Goal: Task Accomplishment & Management: Complete application form

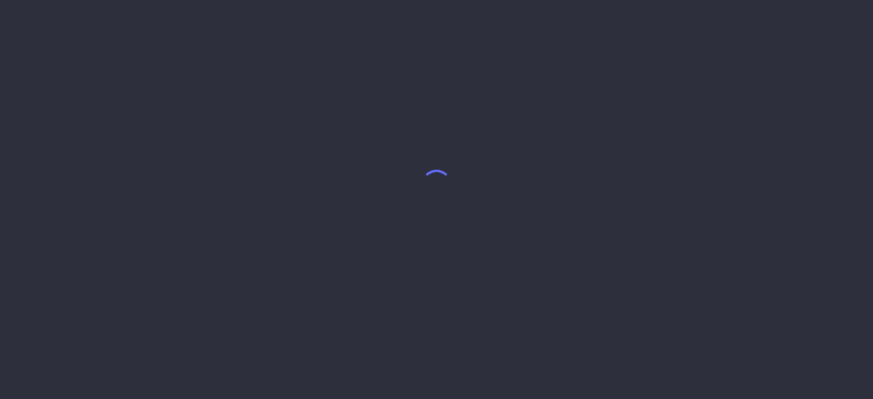
select select "9"
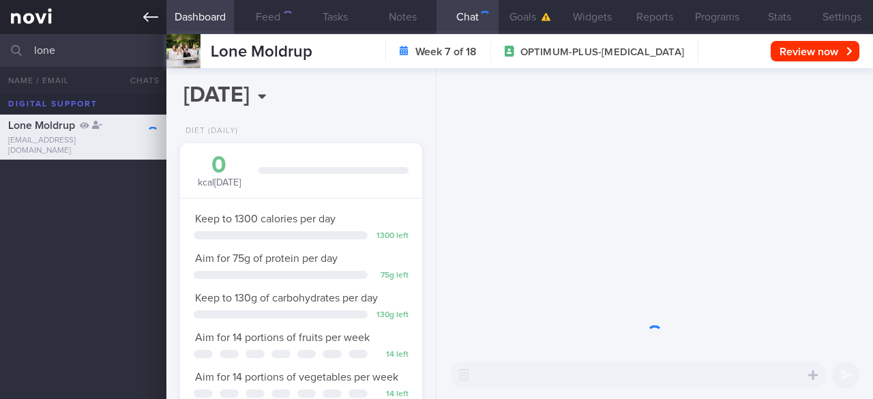
scroll to position [123, 207]
click at [154, 10] on icon at bounding box center [150, 17] width 15 height 15
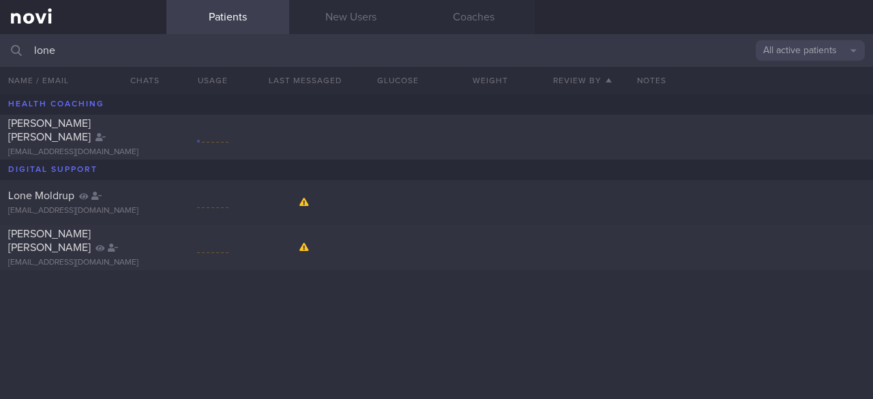
click at [358, 34] on input "lone" at bounding box center [436, 50] width 873 height 33
click at [77, 46] on input "lone" at bounding box center [436, 50] width 873 height 33
type input "l"
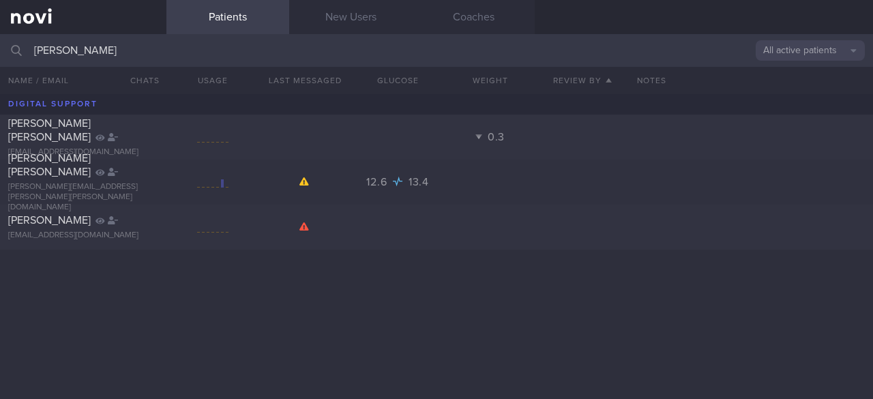
click at [318, 36] on input "[PERSON_NAME]" at bounding box center [436, 50] width 873 height 33
type input "[PERSON_NAME]"
click at [358, 25] on link "New Users" at bounding box center [350, 17] width 123 height 34
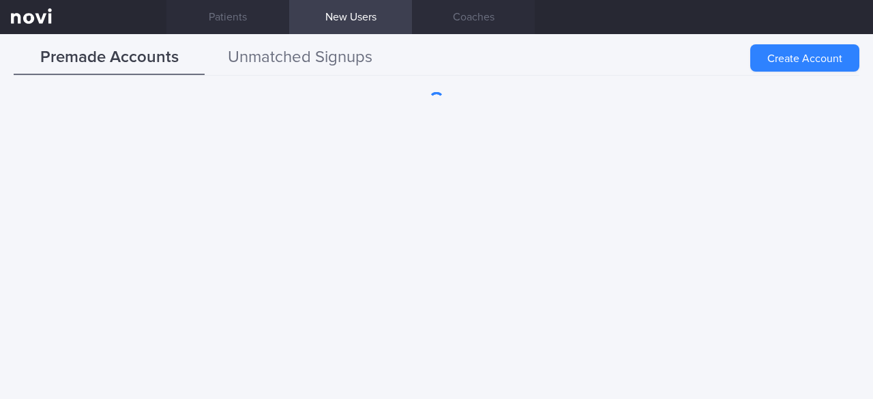
click at [274, 55] on button "Unmatched Signups" at bounding box center [300, 58] width 191 height 34
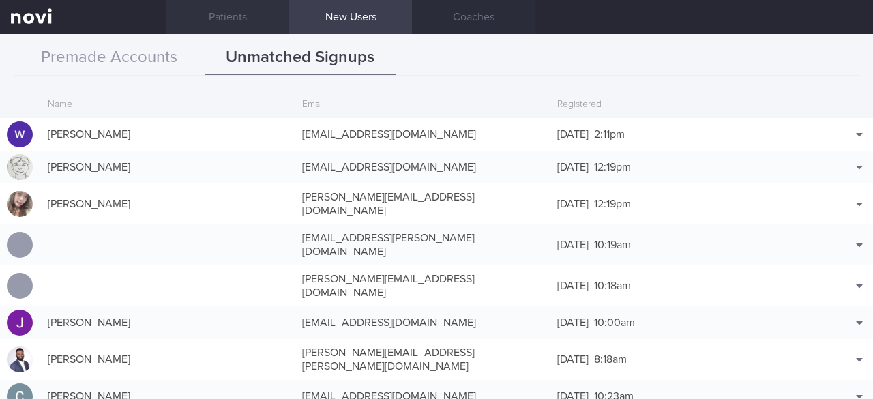
click at [246, 9] on link "Patients" at bounding box center [227, 17] width 123 height 34
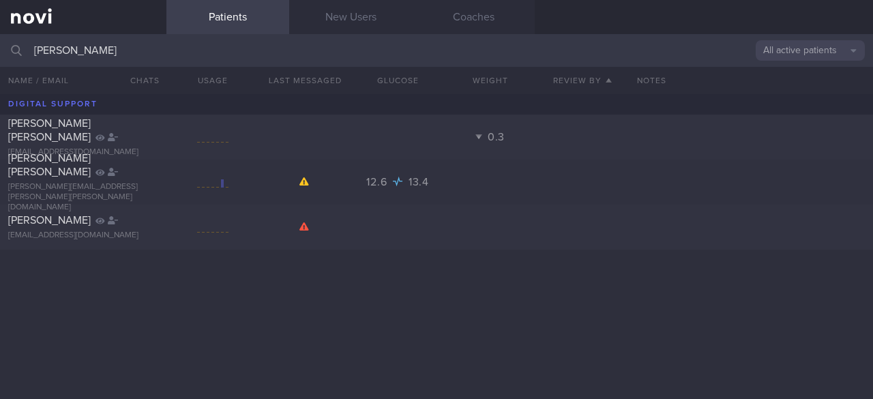
drag, startPoint x: 106, startPoint y: 48, endPoint x: 0, endPoint y: 37, distance: 106.4
click at [0, 37] on input "[PERSON_NAME]" at bounding box center [436, 50] width 873 height 33
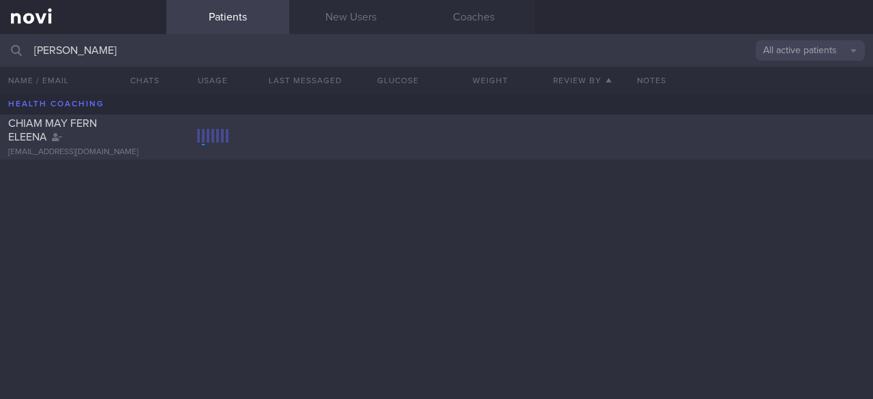
type input "[PERSON_NAME]"
click at [374, 134] on div "CHIAM MAY FERN ELEENA [EMAIL_ADDRESS][DOMAIN_NAME]" at bounding box center [436, 137] width 873 height 45
select select "9"
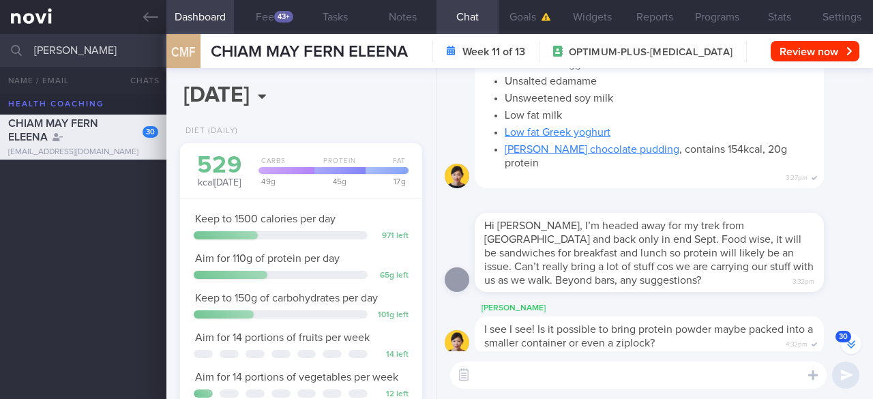
scroll to position [-1290, 0]
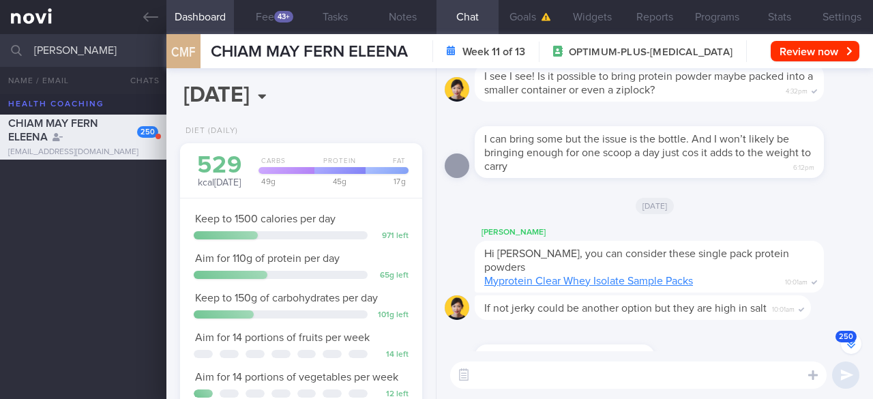
click at [857, 342] on button "250" at bounding box center [851, 344] width 20 height 20
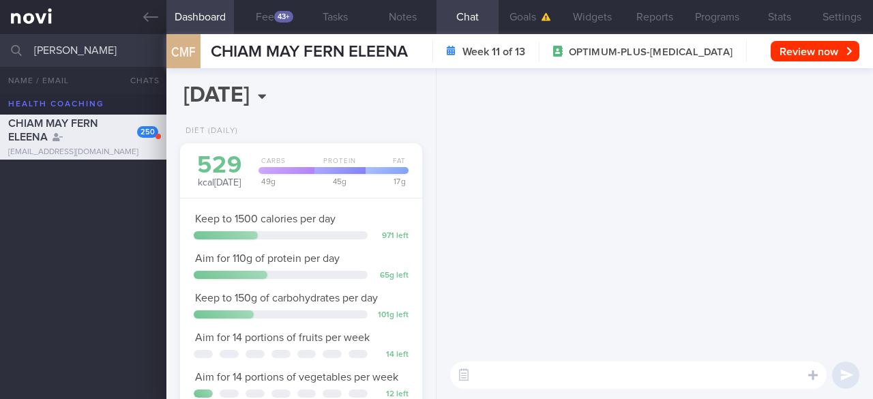
scroll to position [0, 0]
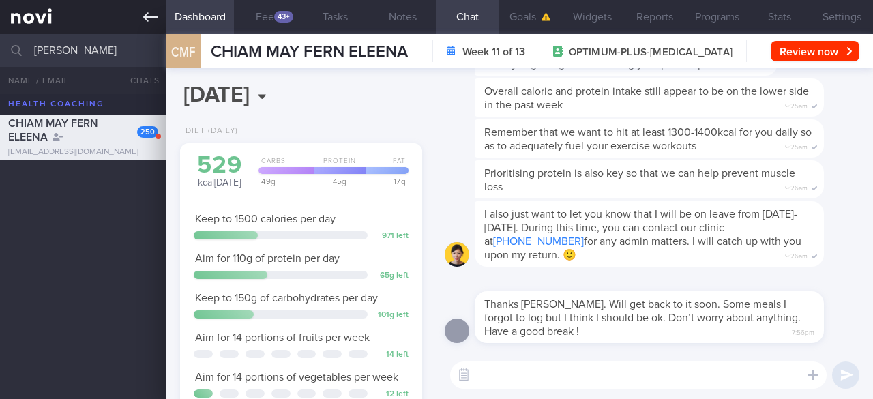
drag, startPoint x: 76, startPoint y: 53, endPoint x: 0, endPoint y: 29, distance: 79.4
click at [0, 29] on div "Patients New Users Coaches [PERSON_NAME] All active patients Assigned patients …" at bounding box center [436, 199] width 873 height 399
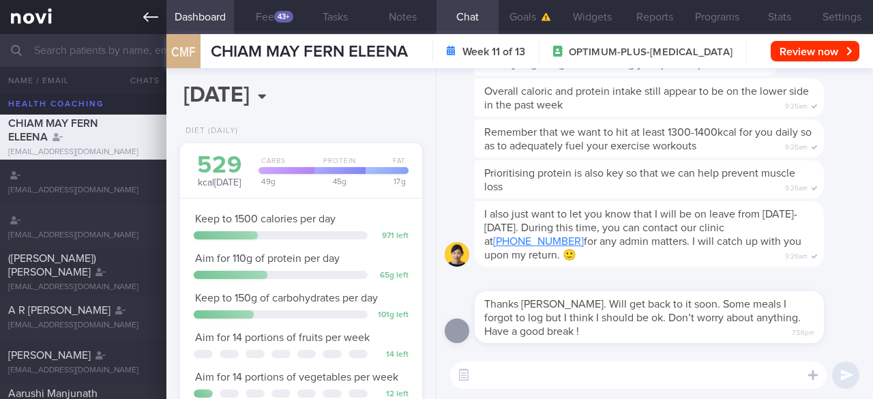
click at [147, 23] on icon at bounding box center [150, 17] width 15 height 15
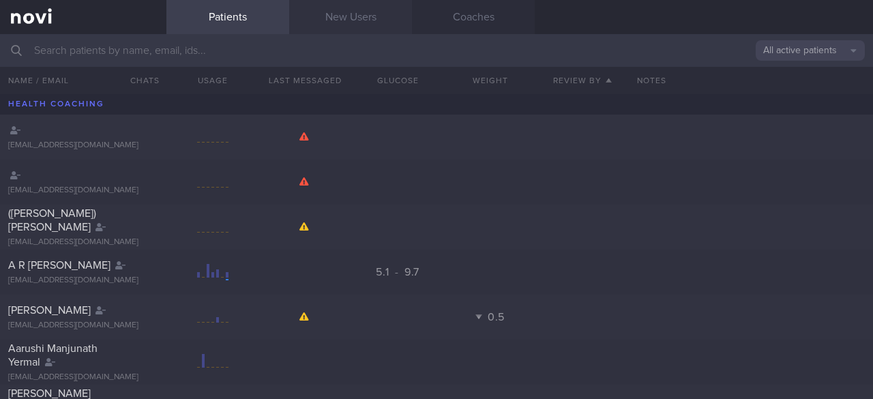
drag, startPoint x: 373, startPoint y: 12, endPoint x: 338, endPoint y: 17, distance: 34.6
click at [373, 12] on link "New Users" at bounding box center [350, 17] width 123 height 34
click at [338, 17] on link "New Users" at bounding box center [350, 17] width 123 height 34
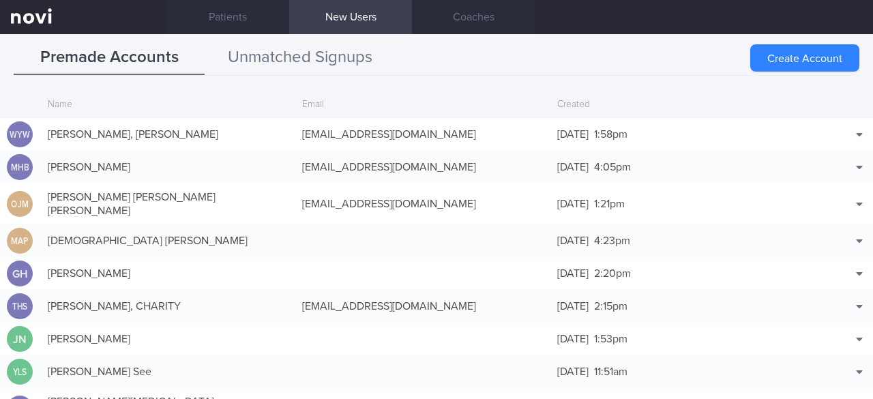
click at [325, 64] on button "Unmatched Signups" at bounding box center [300, 58] width 191 height 34
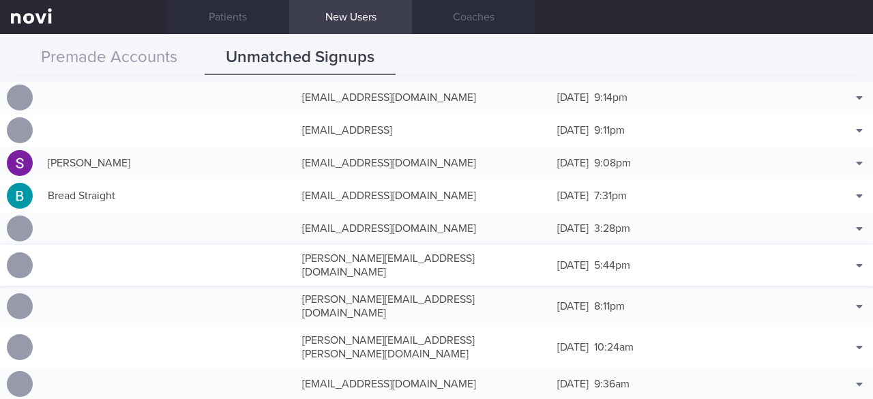
scroll to position [955, 0]
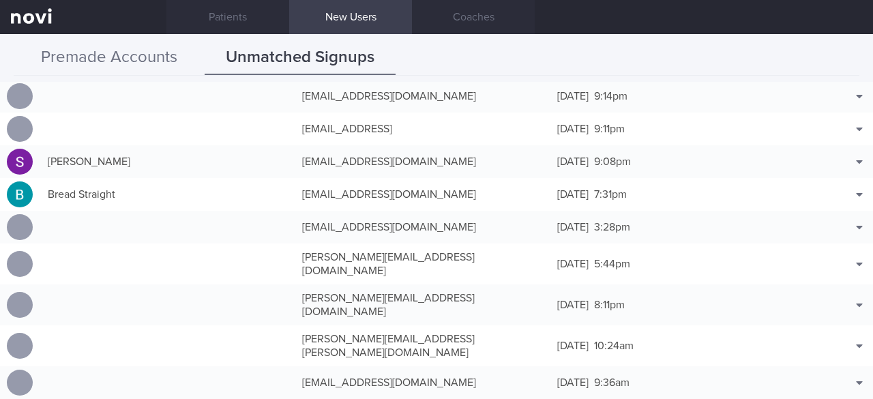
click at [140, 63] on button "Premade Accounts" at bounding box center [109, 58] width 191 height 34
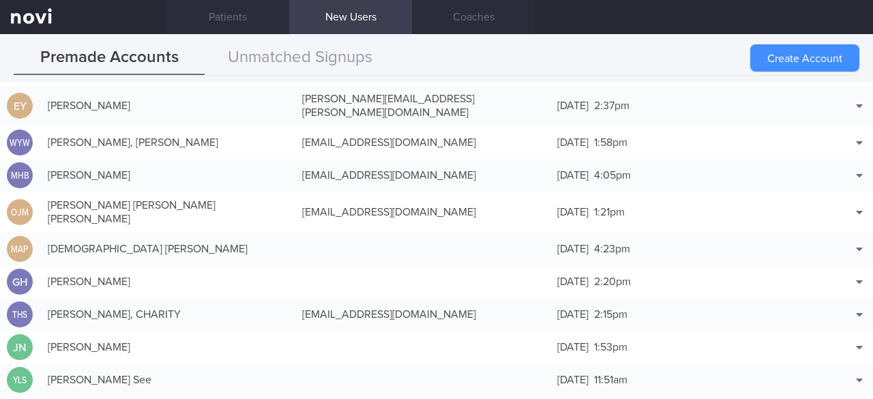
click at [842, 54] on button "Create Account" at bounding box center [805, 57] width 109 height 27
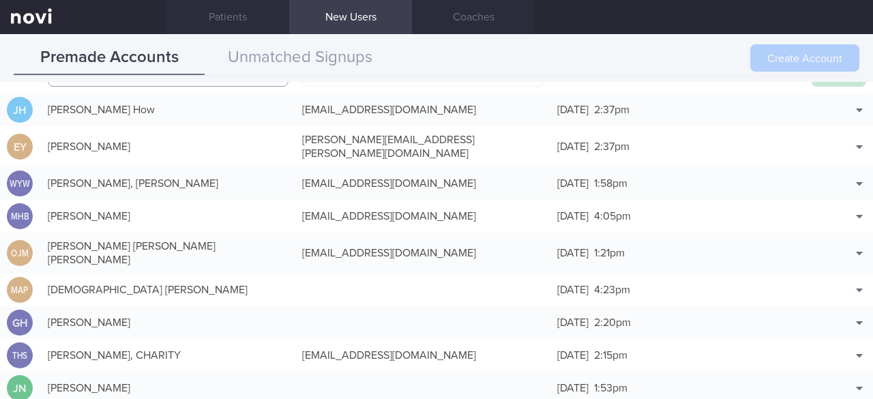
scroll to position [0, 0]
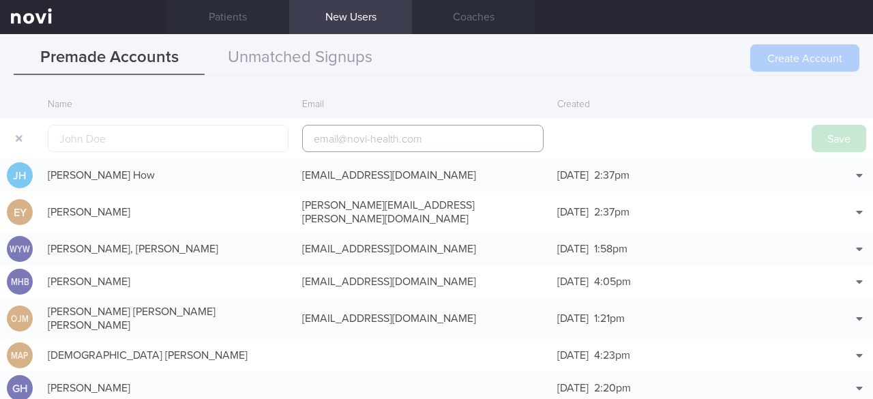
click at [366, 131] on input "email" at bounding box center [422, 138] width 241 height 27
paste input "[PERSON_NAME][EMAIL_ADDRESS][DOMAIN_NAME]"
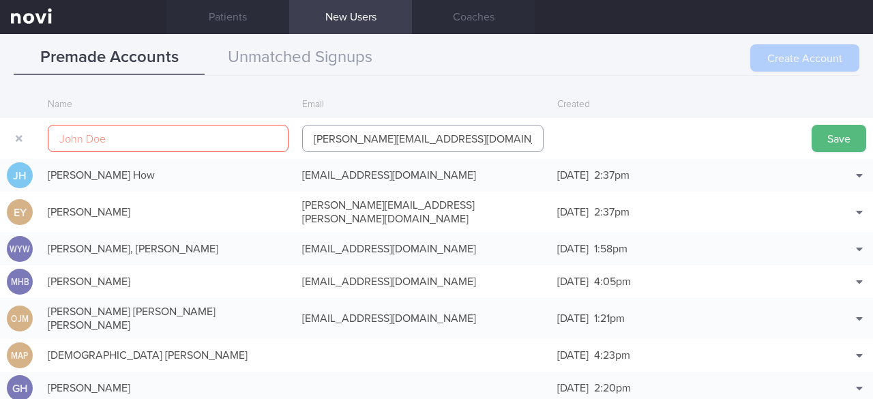
click at [368, 141] on input "[PERSON_NAME][EMAIL_ADDRESS][DOMAIN_NAME]" at bounding box center [422, 138] width 241 height 27
type input "[PERSON_NAME][EMAIL_ADDRESS][DOMAIN_NAME]"
click at [205, 140] on input "text" at bounding box center [168, 138] width 241 height 27
paste input "[PERSON_NAME] [PERSON_NAME]"
type input "[PERSON_NAME] [PERSON_NAME]"
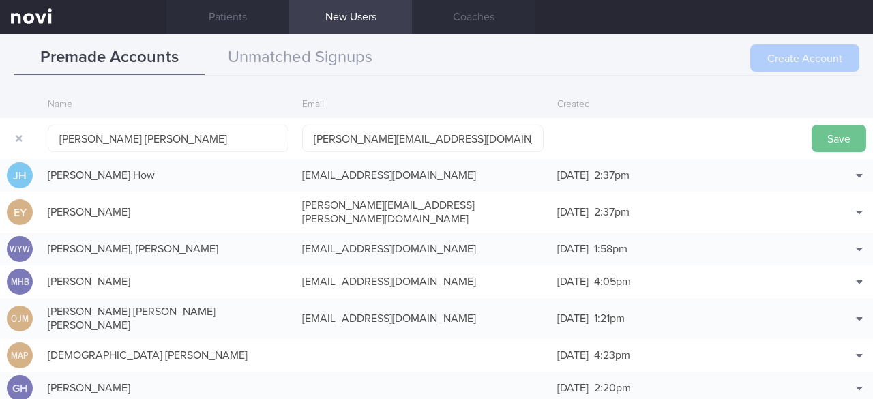
click at [831, 137] on button "Save" at bounding box center [839, 138] width 55 height 27
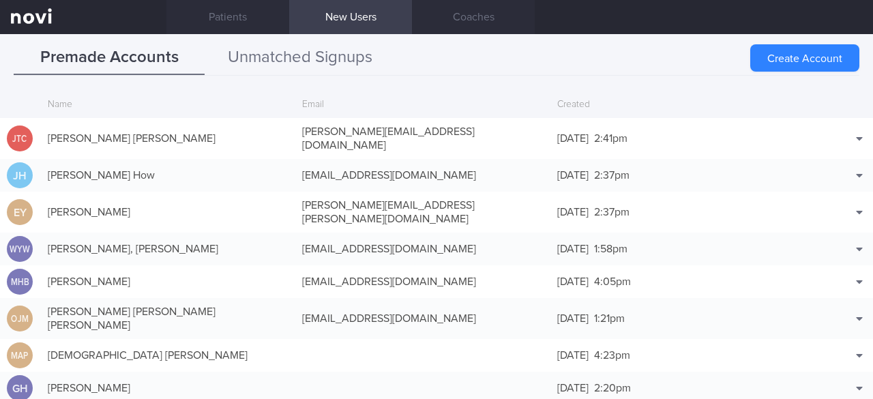
click at [292, 52] on button "Unmatched Signups" at bounding box center [300, 58] width 191 height 34
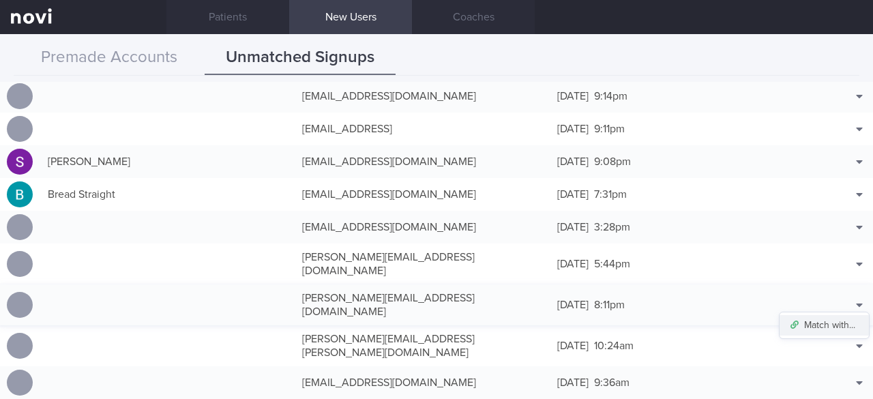
click at [813, 315] on button "Match with..." at bounding box center [824, 325] width 89 height 20
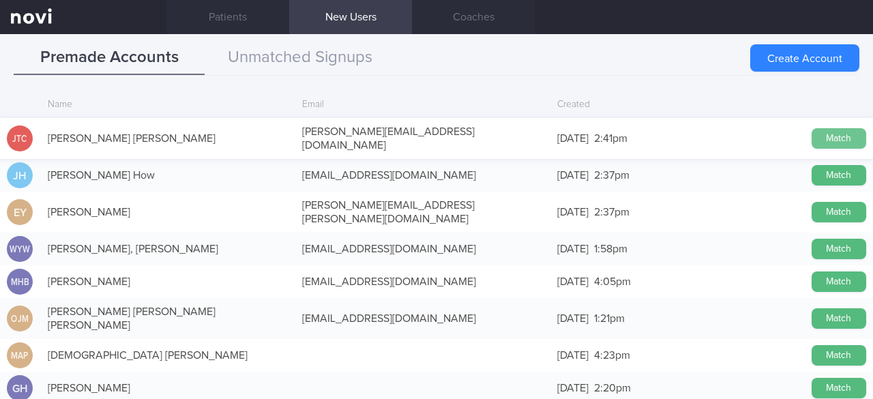
click at [813, 128] on button "Match" at bounding box center [839, 138] width 55 height 20
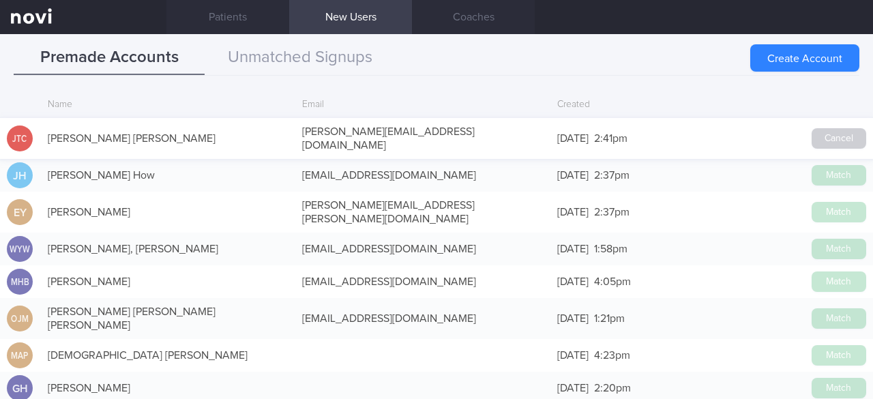
scroll to position [953, 0]
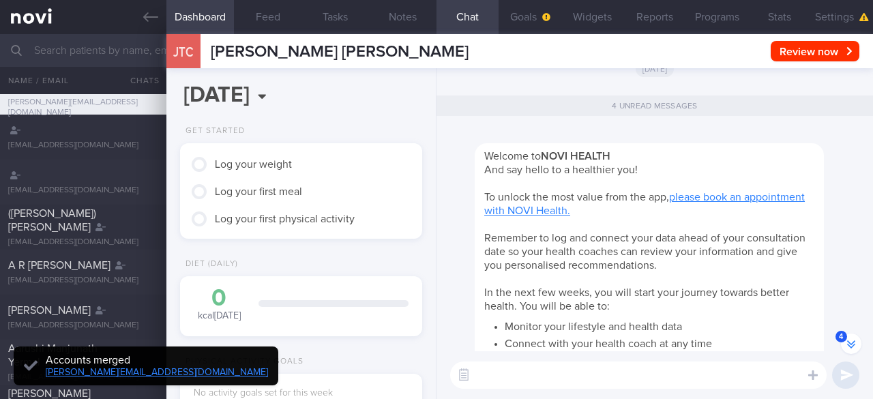
scroll to position [-381, 0]
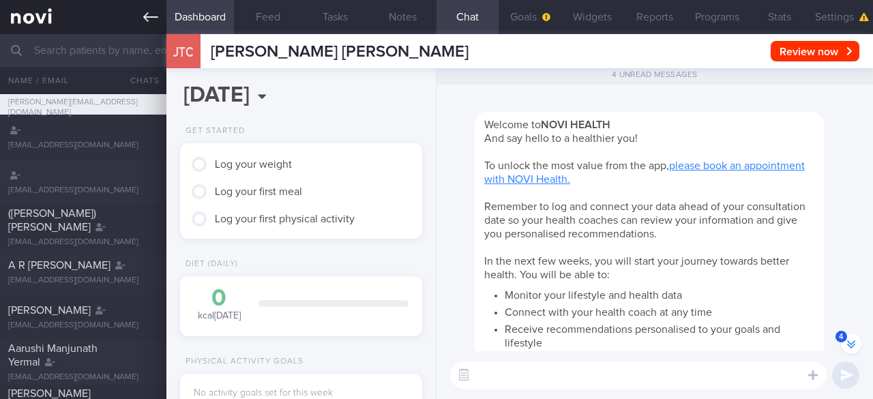
click at [135, 15] on link at bounding box center [83, 17] width 166 height 34
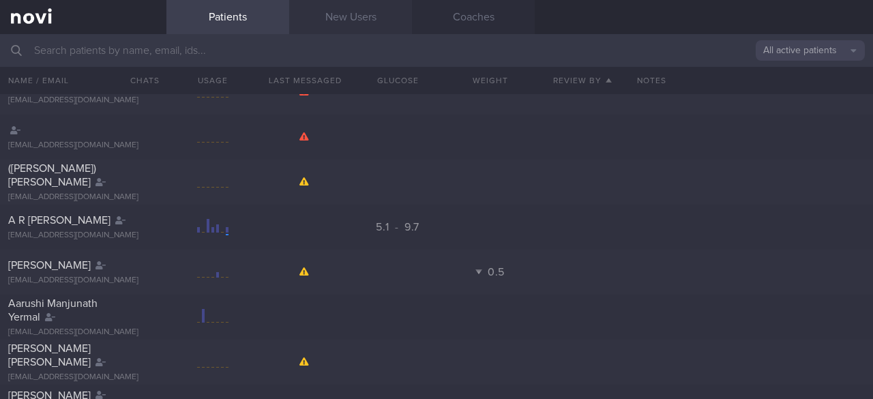
click at [339, 10] on link "New Users" at bounding box center [350, 17] width 123 height 34
click at [365, 21] on link "New Users" at bounding box center [350, 17] width 123 height 34
click at [329, 26] on link "New Users" at bounding box center [350, 17] width 123 height 34
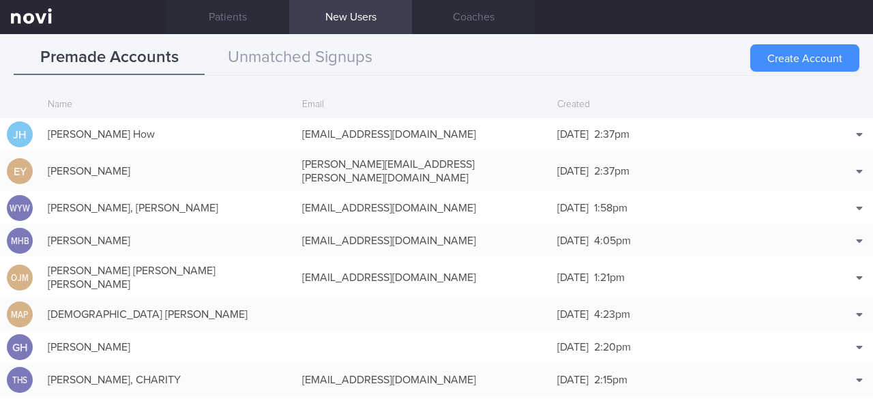
click at [802, 57] on button "Create Account" at bounding box center [805, 57] width 109 height 27
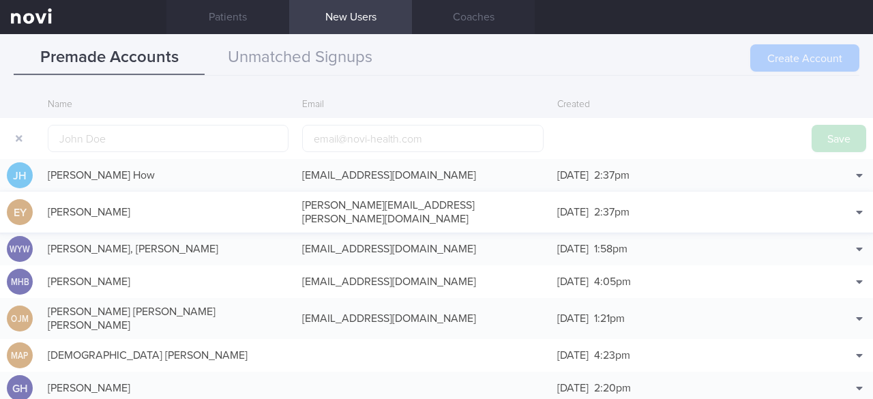
scroll to position [33, 0]
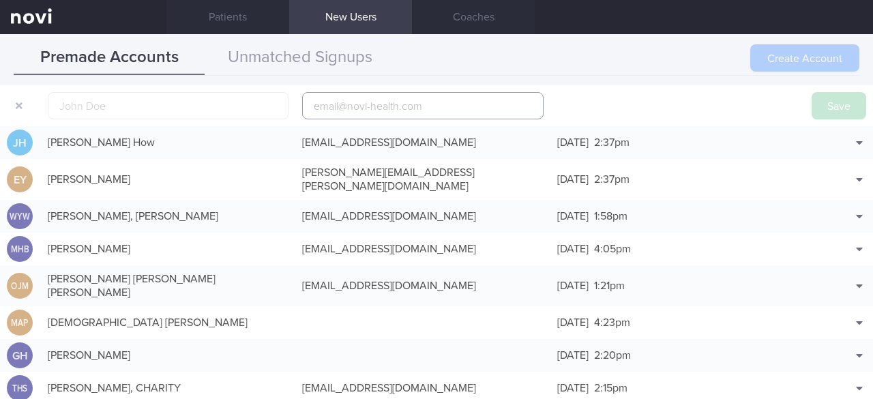
click at [341, 110] on input "email" at bounding box center [422, 105] width 241 height 27
paste input "[PERSON_NAME][EMAIL_ADDRESS][PERSON_NAME][DOMAIN_NAME]"
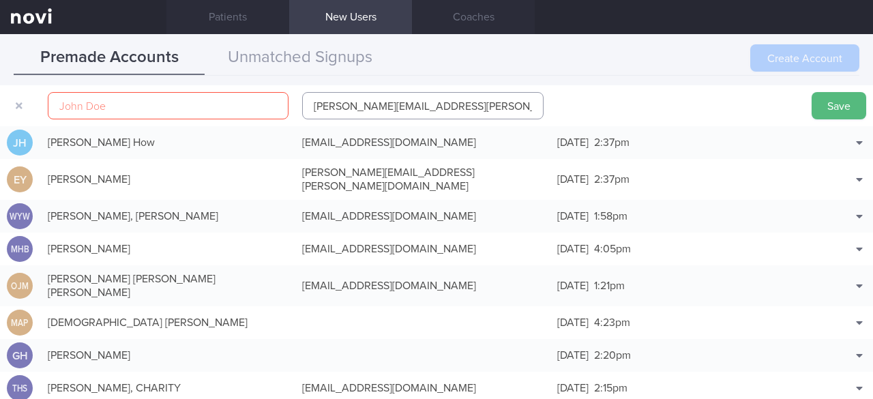
click at [357, 107] on input "[PERSON_NAME][EMAIL_ADDRESS][PERSON_NAME][DOMAIN_NAME]" at bounding box center [422, 105] width 241 height 27
type input "[PERSON_NAME][EMAIL_ADDRESS][DOMAIN_NAME]"
click at [143, 110] on input "text" at bounding box center [168, 105] width 241 height 27
paste input "[PERSON_NAME] [PERSON_NAME]"
type input "[PERSON_NAME] [PERSON_NAME]"
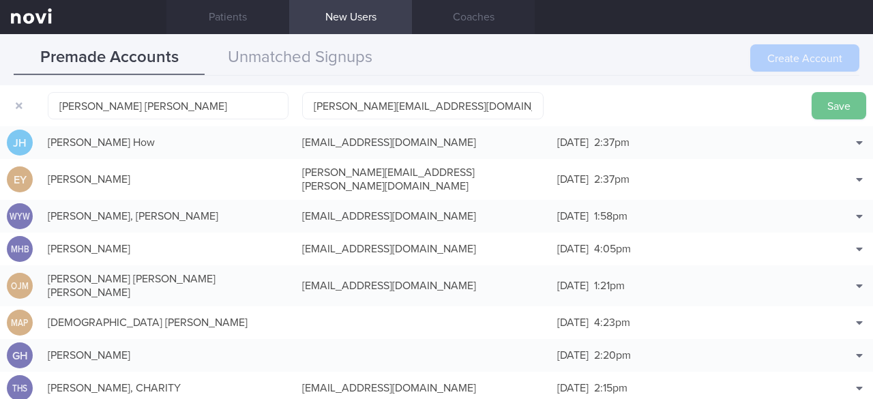
click at [812, 103] on button "Save" at bounding box center [839, 105] width 55 height 27
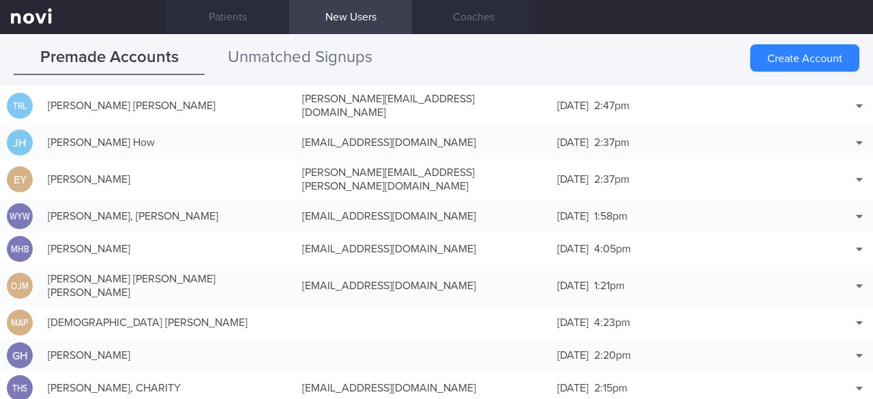
drag, startPoint x: 297, startPoint y: 68, endPoint x: 301, endPoint y: 53, distance: 14.7
click at [301, 53] on button "Unmatched Signups" at bounding box center [300, 58] width 191 height 34
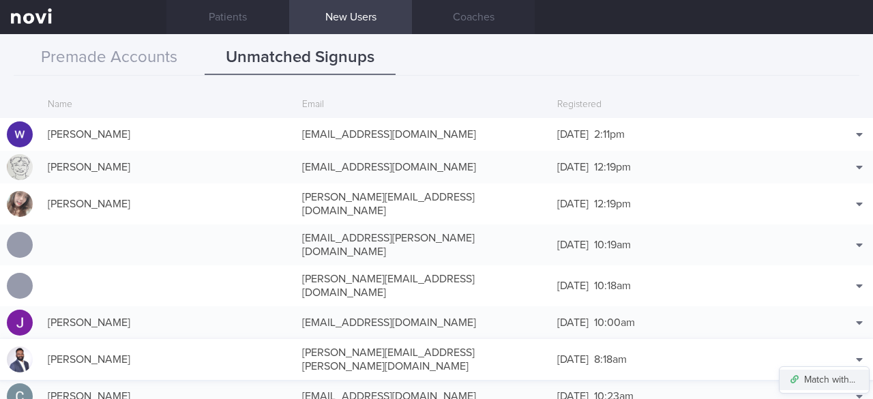
click at [831, 370] on button "Match with..." at bounding box center [824, 380] width 89 height 20
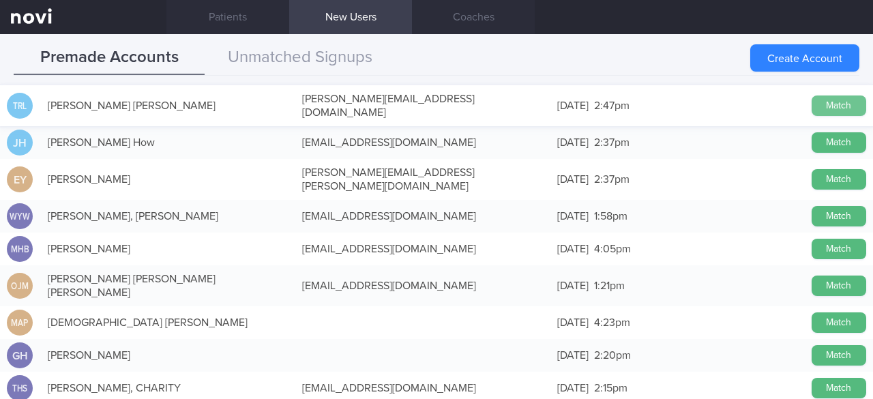
click at [824, 100] on button "Match" at bounding box center [839, 106] width 55 height 20
